Goal: Check status: Check status

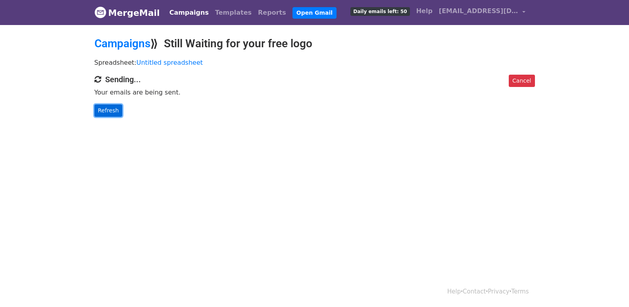
click at [112, 112] on link "Refresh" at bounding box center [109, 110] width 28 height 12
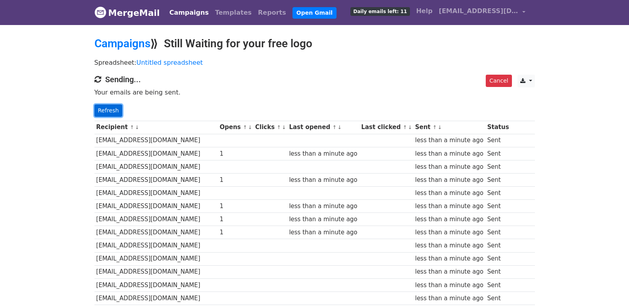
click at [103, 108] on link "Refresh" at bounding box center [109, 110] width 28 height 12
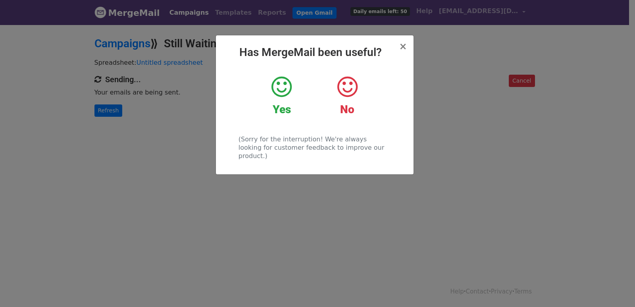
click at [107, 111] on div "× Has MergeMail been useful? Yes No (Sorry for the interruption! We're always l…" at bounding box center [317, 165] width 635 height 283
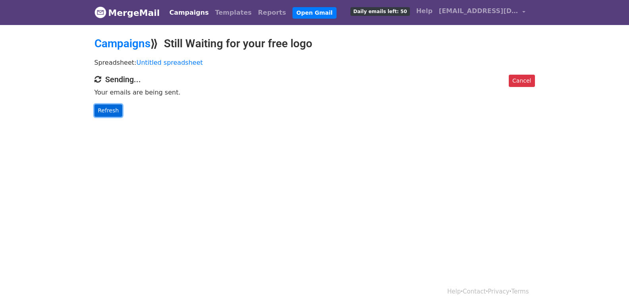
click at [105, 114] on link "Refresh" at bounding box center [109, 110] width 28 height 12
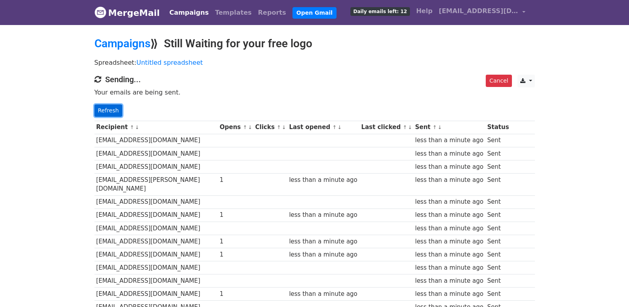
click at [106, 112] on link "Refresh" at bounding box center [109, 110] width 28 height 12
